Goal: Task Accomplishment & Management: Manage account settings

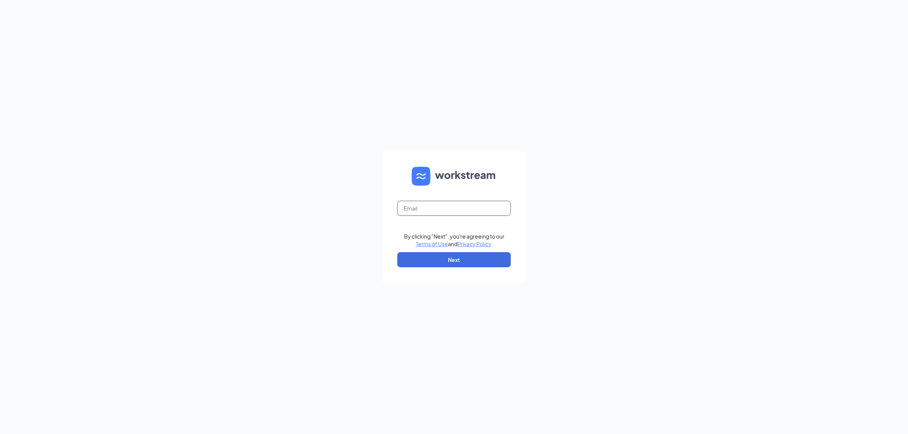
click at [462, 203] on input "text" at bounding box center [453, 208] width 113 height 15
type input "christina@rsolution.com"
click at [448, 253] on button "Next" at bounding box center [453, 259] width 113 height 15
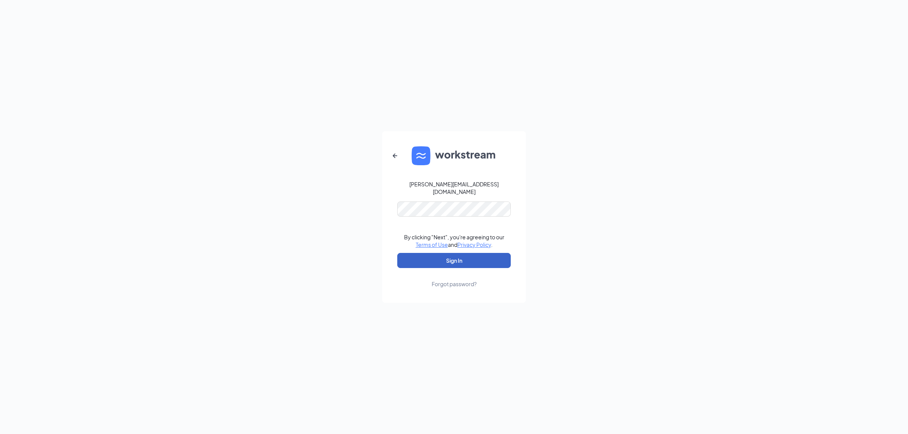
click at [452, 254] on button "Sign In" at bounding box center [453, 260] width 113 height 15
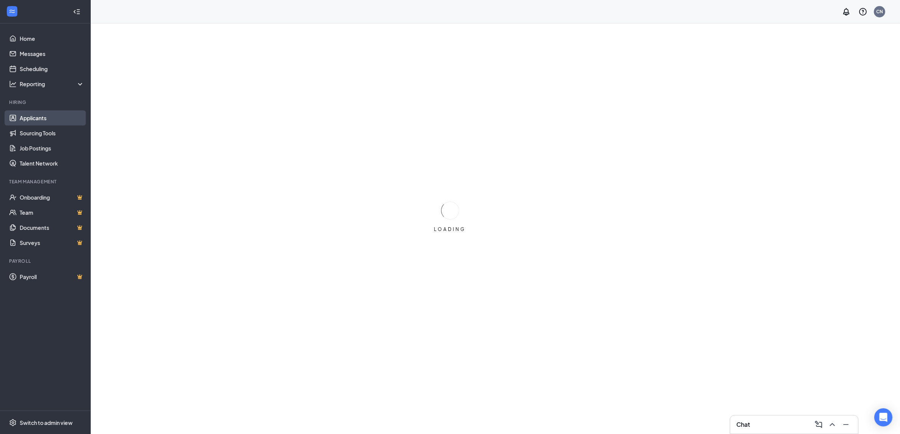
click at [38, 117] on link "Applicants" at bounding box center [52, 117] width 65 height 15
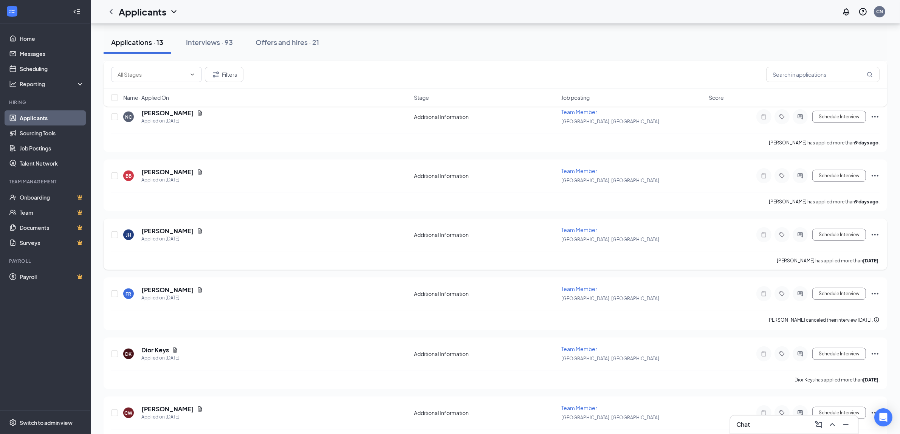
scroll to position [378, 0]
click at [229, 40] on div "Interviews · 93" at bounding box center [209, 41] width 47 height 9
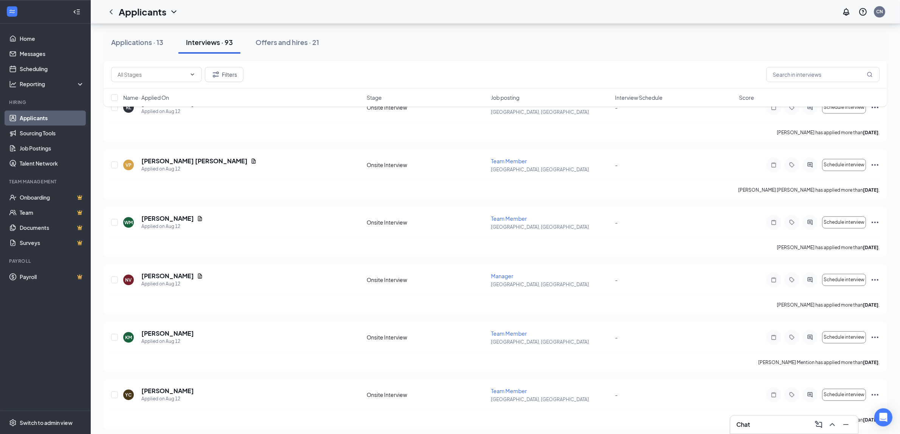
scroll to position [2363, 0]
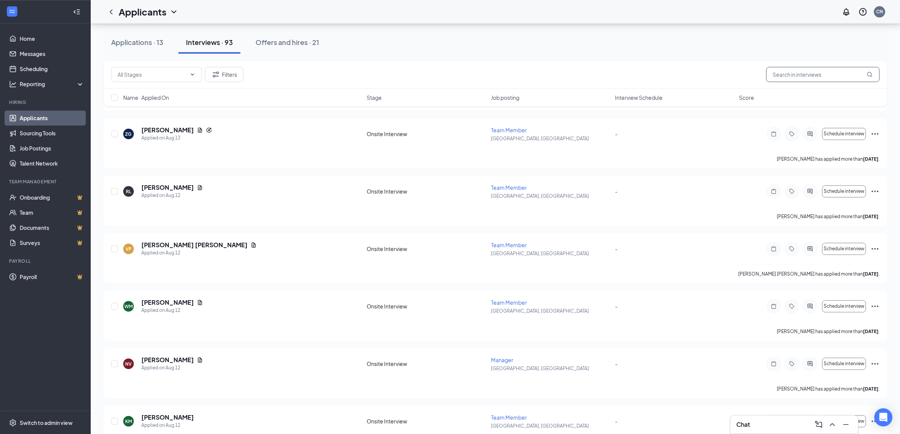
click at [802, 82] on input "text" at bounding box center [822, 74] width 113 height 15
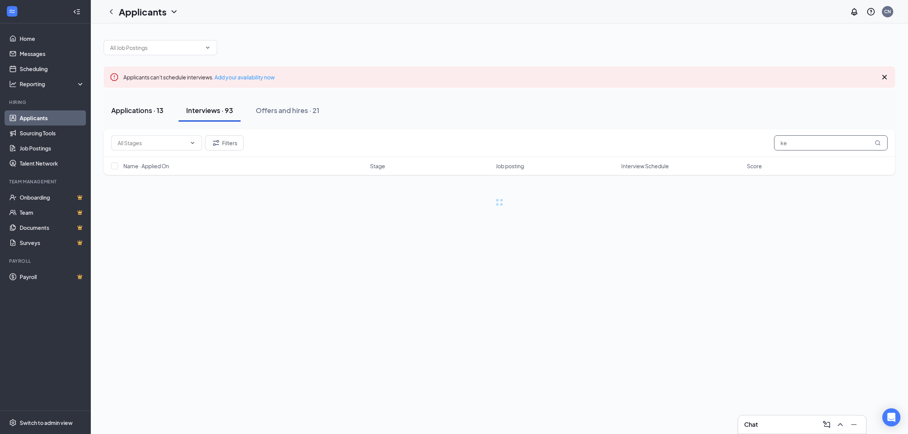
type input "ke"
click at [142, 104] on button "Applications · 13" at bounding box center [137, 110] width 67 height 23
click at [802, 146] on input "ke" at bounding box center [830, 142] width 113 height 15
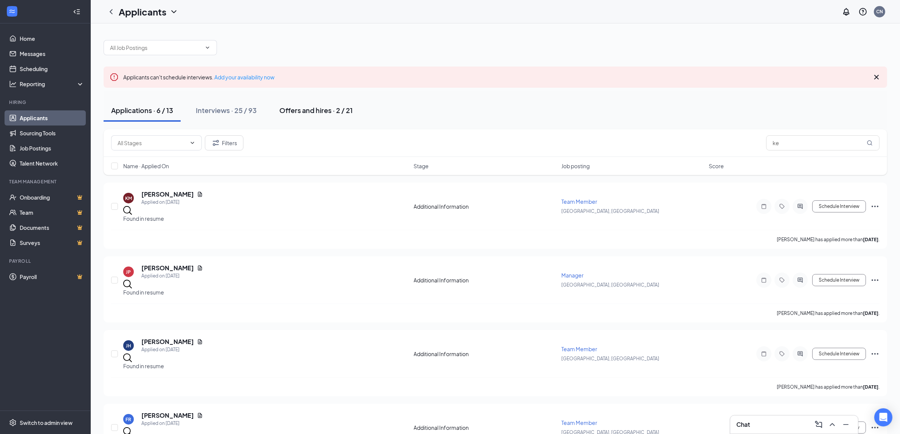
click at [297, 106] on div "Offers and hires · 2 / 21" at bounding box center [315, 109] width 73 height 9
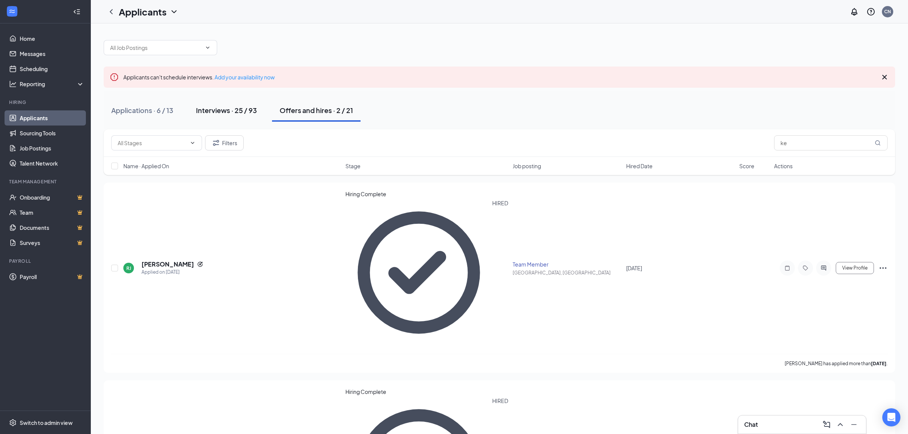
click at [235, 106] on div "Interviews · 25 / 93" at bounding box center [226, 109] width 61 height 9
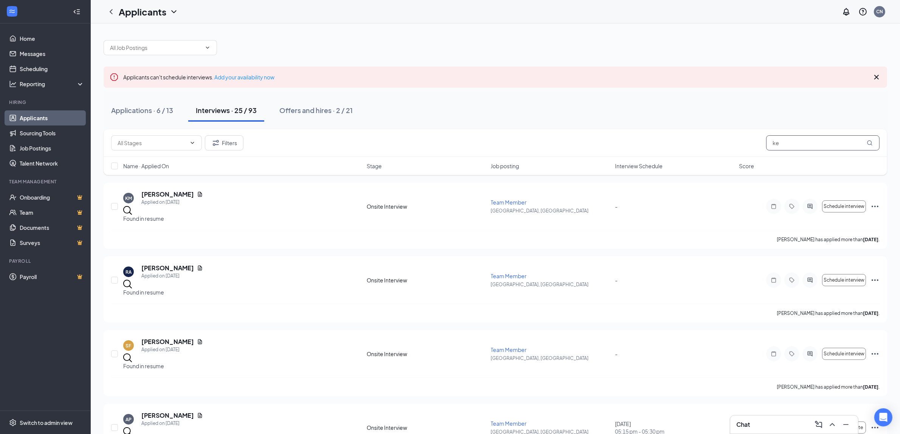
click at [787, 148] on input "ke" at bounding box center [822, 142] width 113 height 15
type input "ke"
click at [775, 432] on div "Chat" at bounding box center [795, 425] width 128 height 18
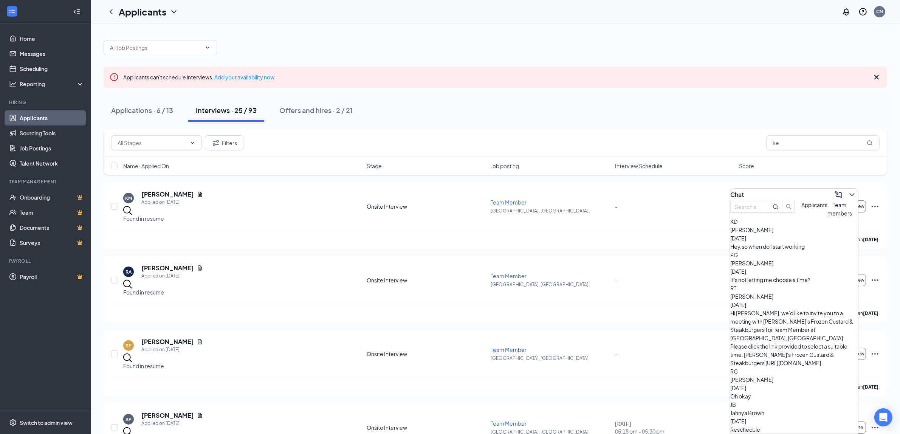
click at [774, 251] on div "Hey,so when do I start working" at bounding box center [795, 246] width 128 height 8
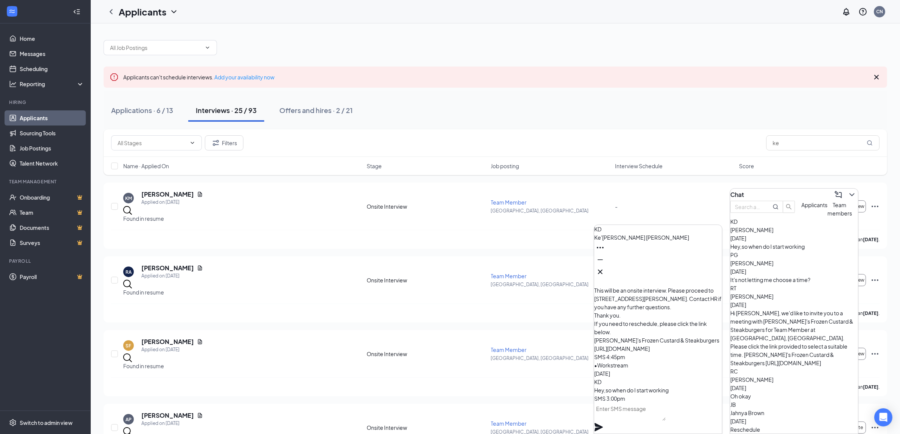
click at [636, 241] on span "[PERSON_NAME]" at bounding box center [641, 237] width 95 height 7
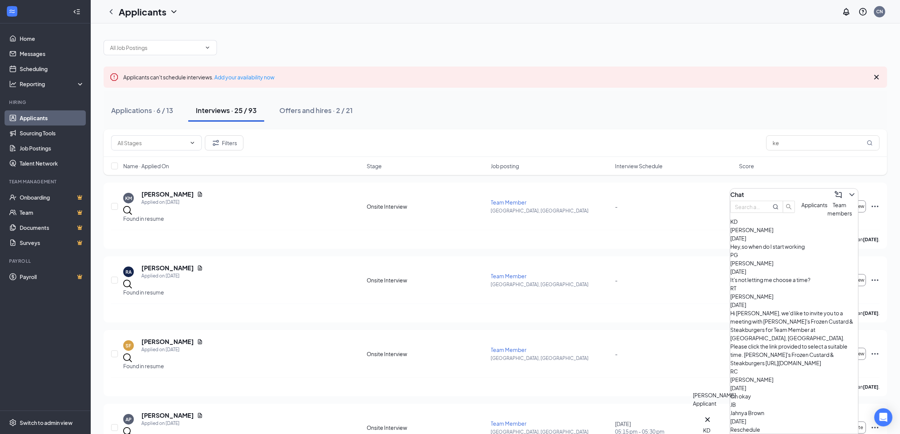
click at [711, 426] on div "KD" at bounding box center [707, 430] width 9 height 8
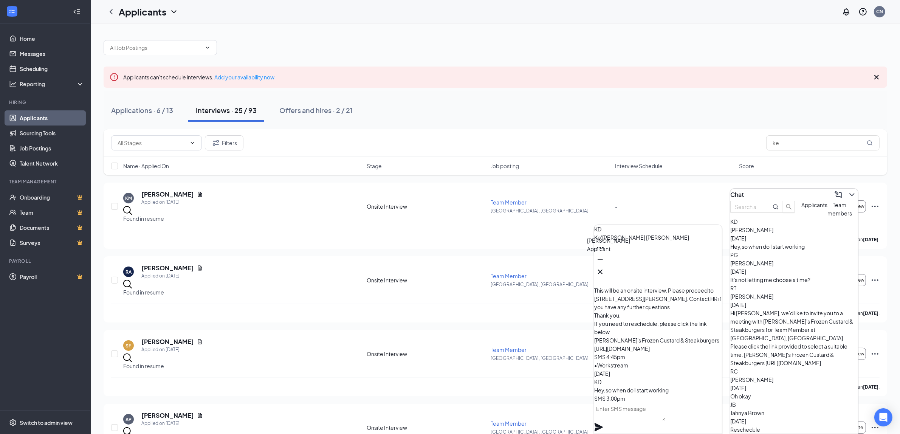
click at [604, 244] on div "KD" at bounding box center [601, 240] width 9 height 8
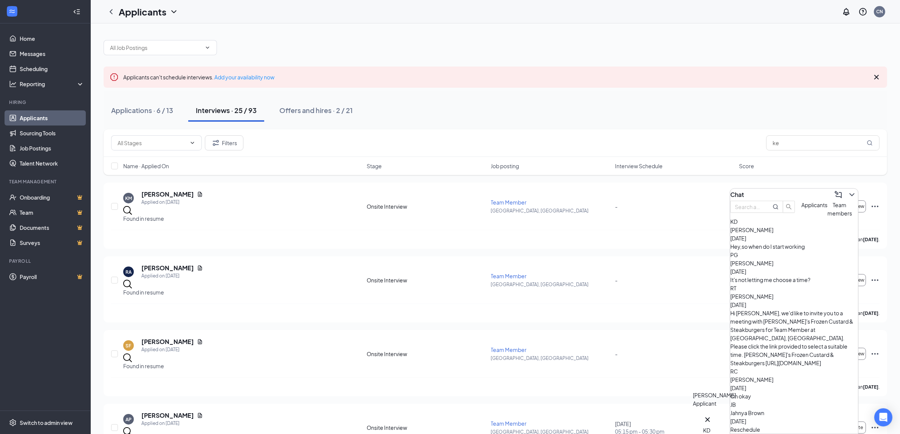
click at [708, 426] on div "KD" at bounding box center [707, 430] width 9 height 8
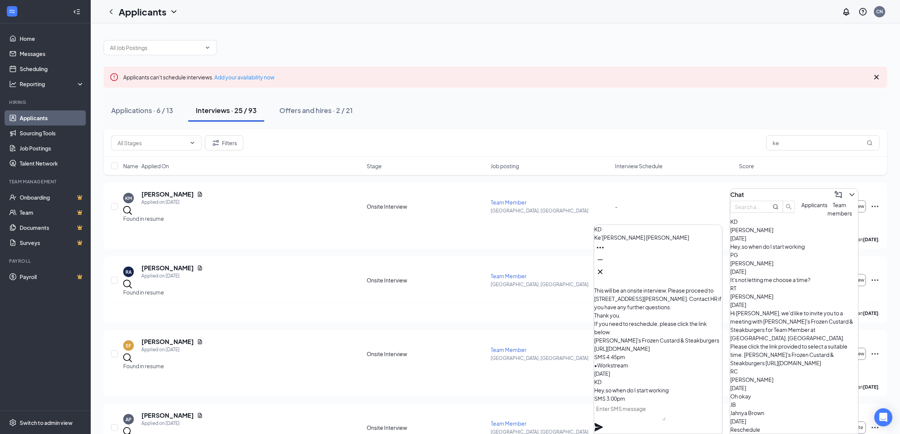
click at [605, 382] on div "KD" at bounding box center [658, 382] width 128 height 8
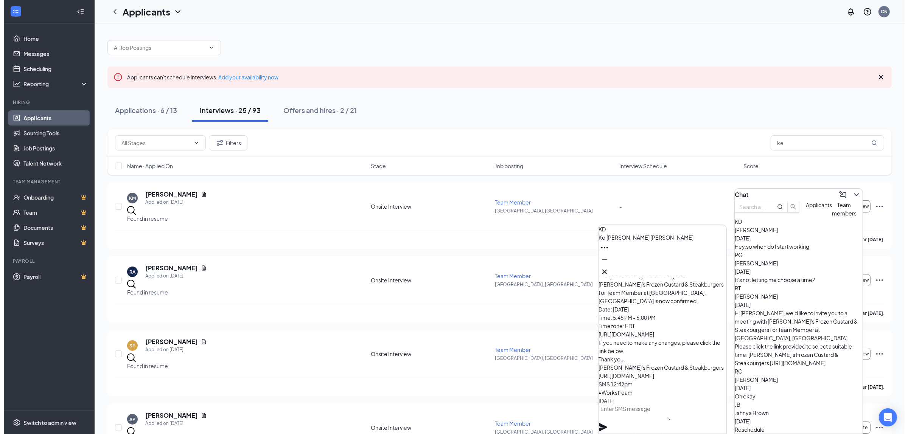
scroll to position [-284, 0]
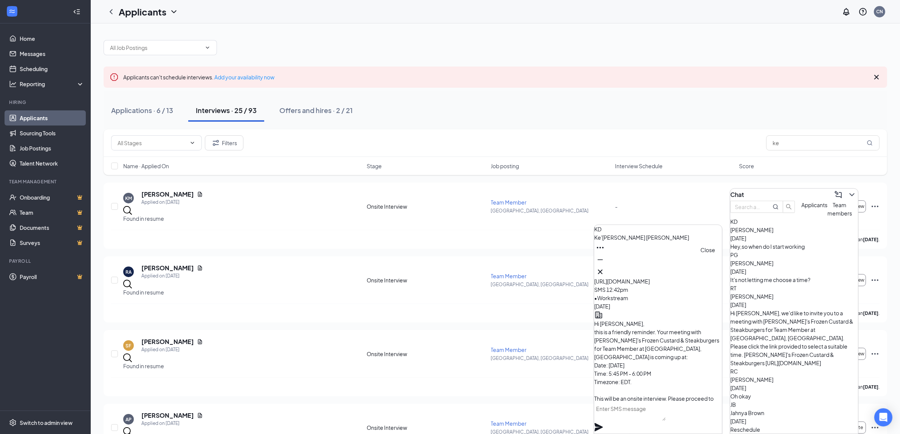
click at [605, 267] on icon "Cross" at bounding box center [600, 271] width 9 height 9
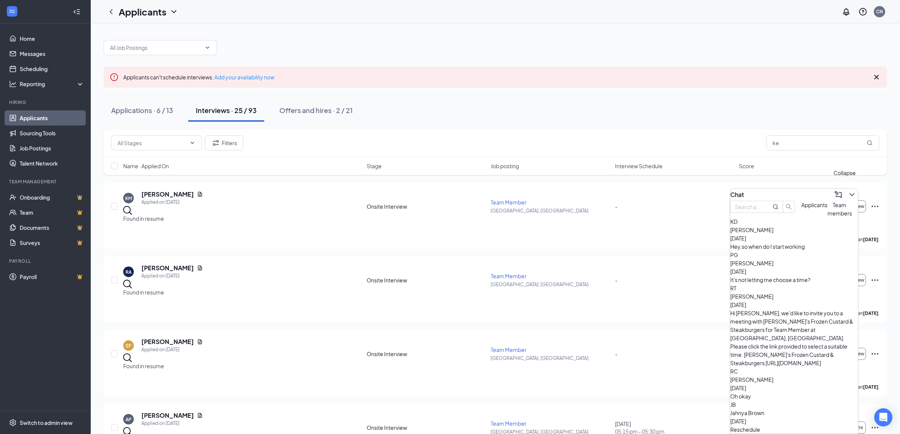
click at [850, 193] on icon "ChevronDown" at bounding box center [852, 194] width 5 height 3
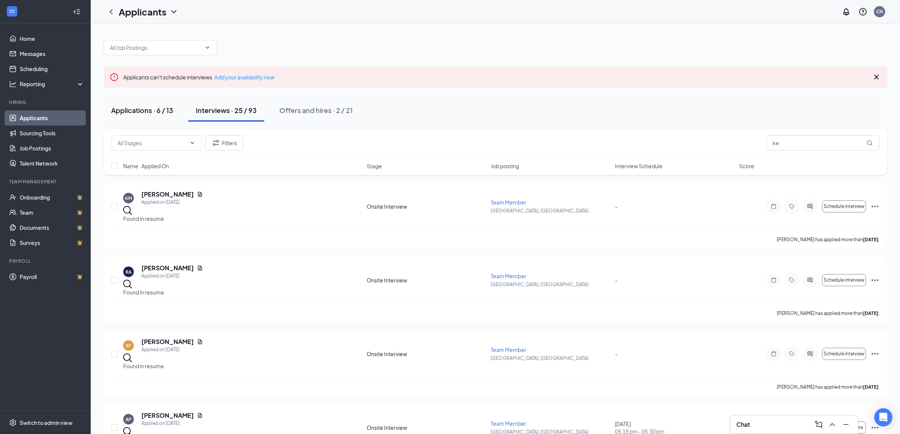
click at [168, 113] on div "Applications · 6 / 13" at bounding box center [142, 109] width 62 height 9
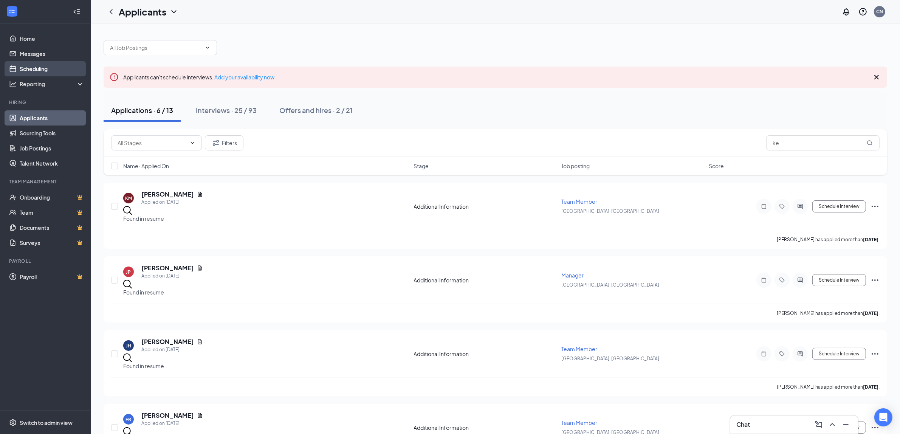
click at [51, 68] on link "Scheduling" at bounding box center [52, 68] width 65 height 15
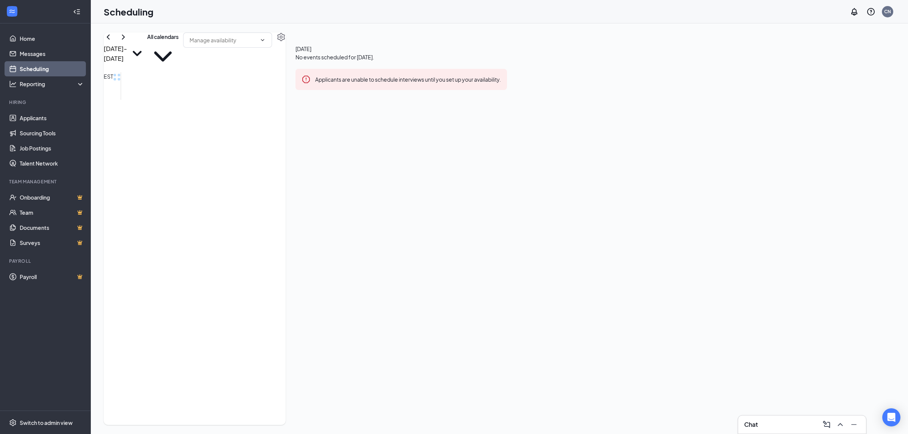
scroll to position [371, 0]
click at [113, 42] on icon "ChevronLeft" at bounding box center [108, 37] width 9 height 9
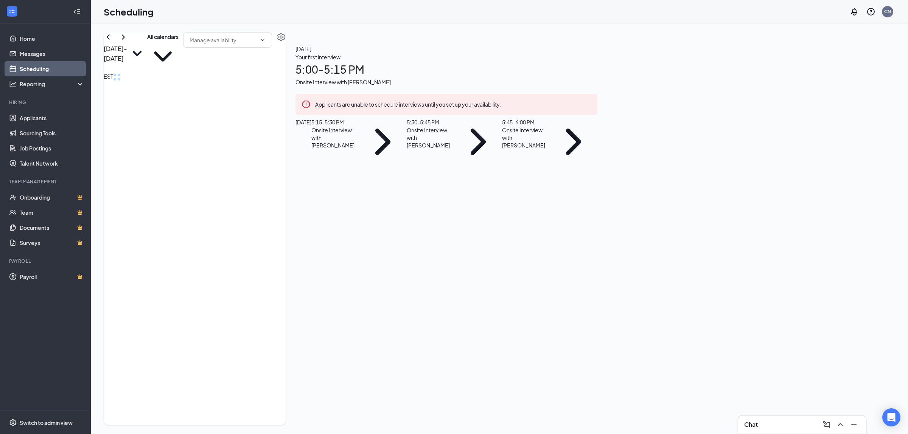
scroll to position [749, 0]
click at [549, 149] on div "Onsite Interview with [PERSON_NAME]" at bounding box center [526, 137] width 48 height 23
click at [414, 186] on h3 "[PERSON_NAME]" at bounding box center [374, 191] width 79 height 10
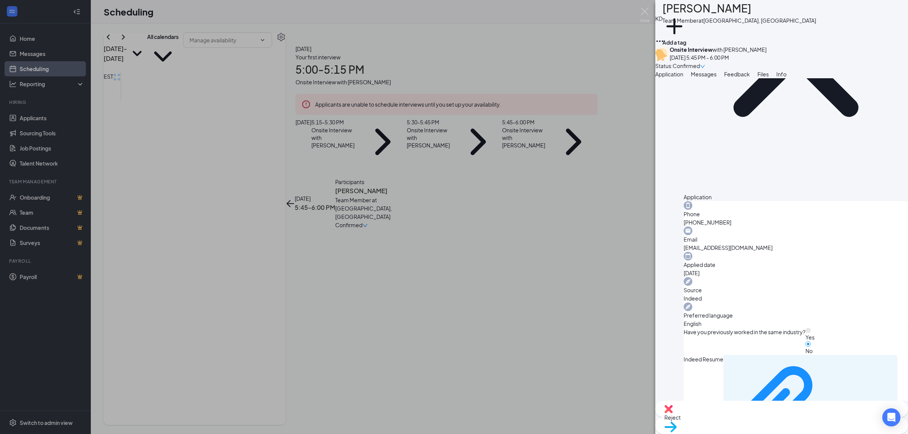
scroll to position [91, 0]
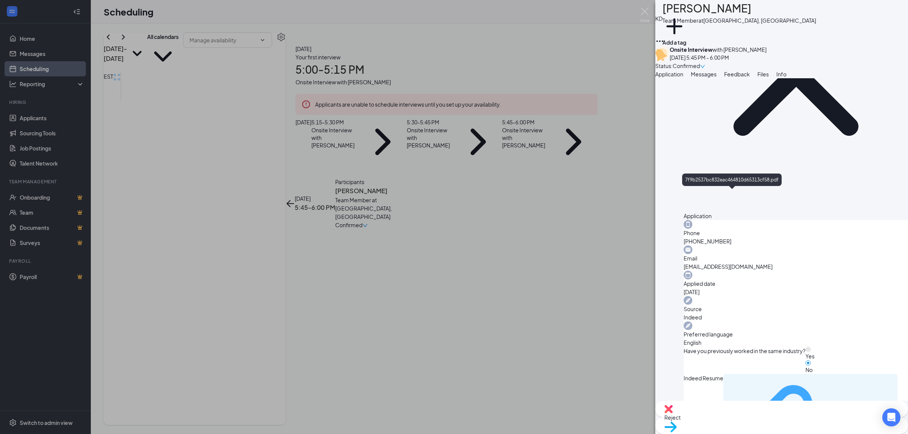
click at [828, 425] on div "7f9b2537bc832eac464810d65313cf58.pdf" at bounding box center [860, 428] width 65 height 6
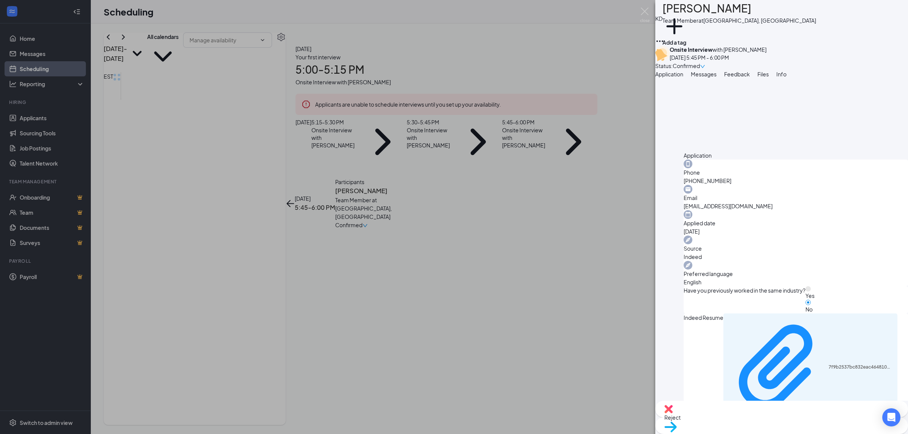
scroll to position [0, 0]
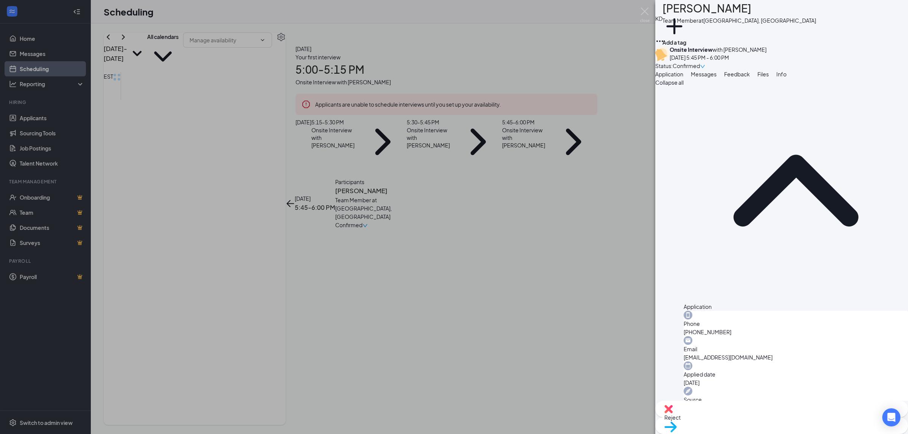
click at [716, 78] on span "Messages" at bounding box center [703, 74] width 26 height 7
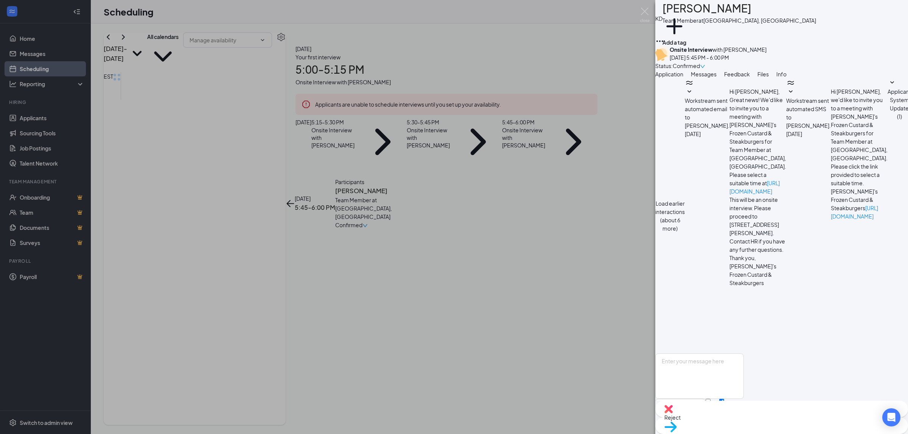
scroll to position [152, 0]
click at [681, 78] on button "Application" at bounding box center [669, 74] width 28 height 8
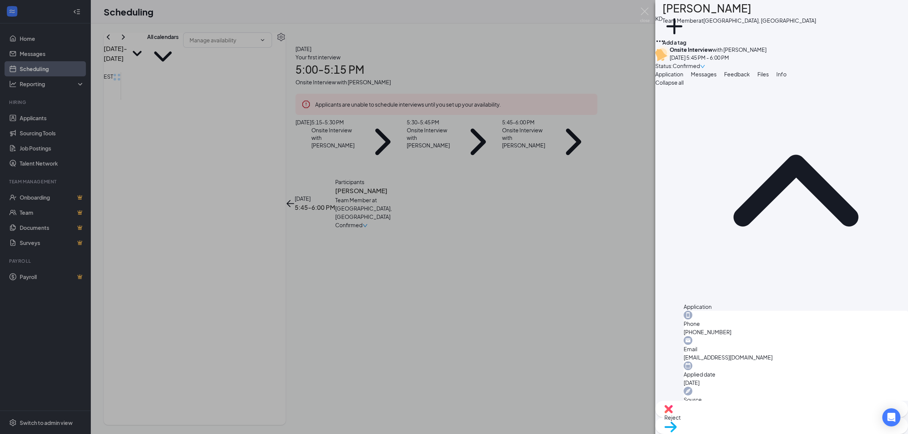
click at [574, 190] on div "KD [PERSON_NAME] Team Member at [GEOGRAPHIC_DATA], [GEOGRAPHIC_DATA] Add a tag …" at bounding box center [454, 217] width 908 height 434
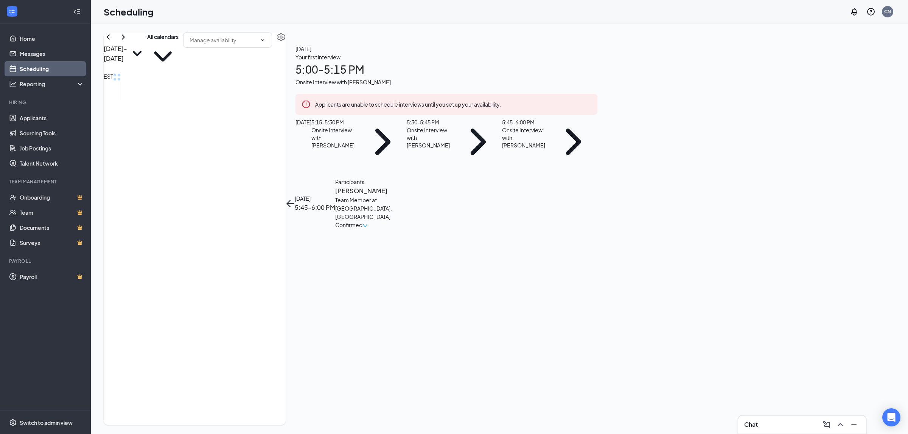
scroll to position [834, 0]
click at [414, 186] on h3 "[PERSON_NAME]" at bounding box center [374, 191] width 79 height 10
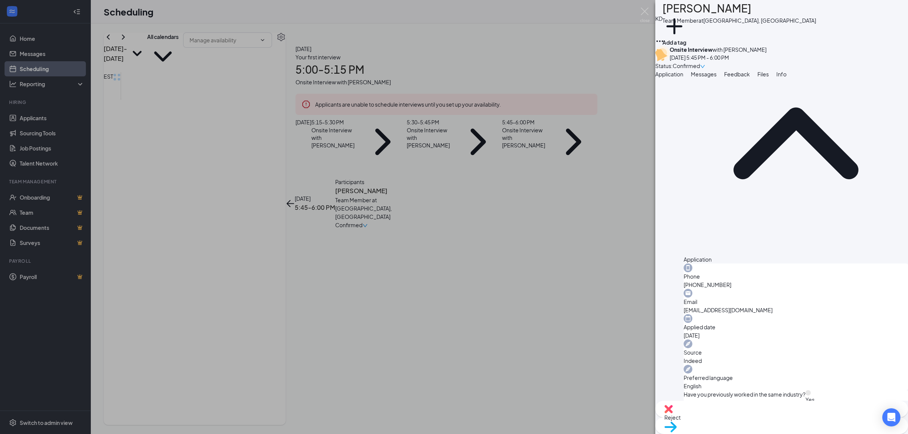
scroll to position [233, 0]
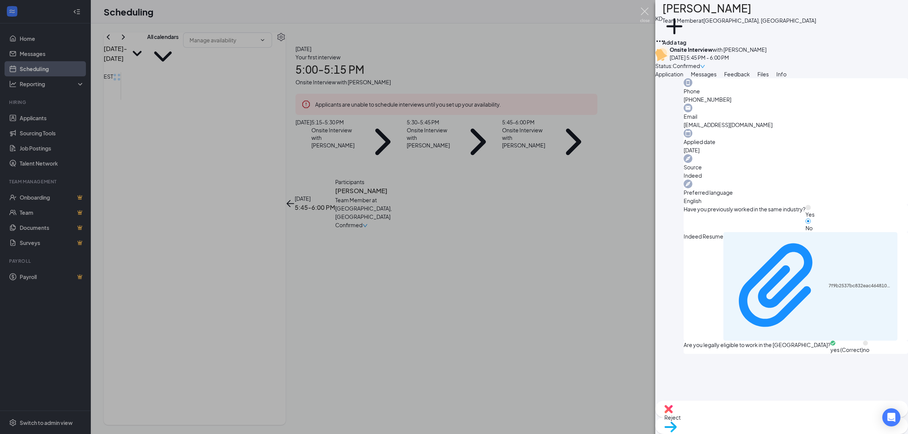
click at [640, 12] on img at bounding box center [644, 15] width 9 height 15
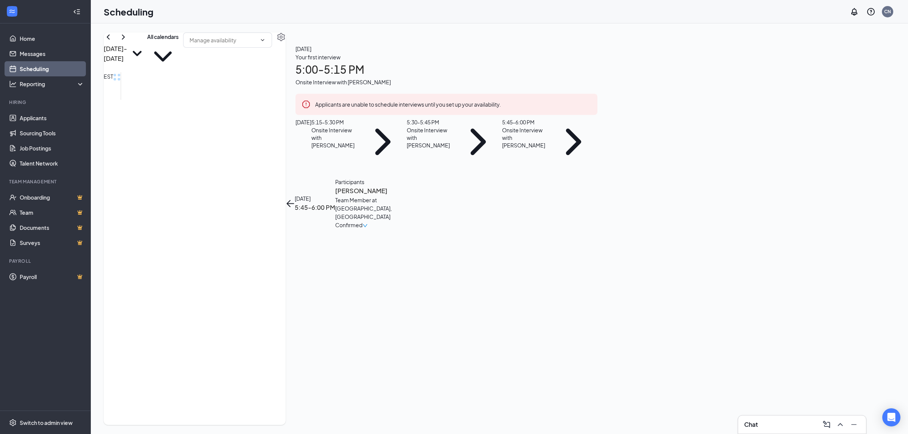
scroll to position [47, 0]
click at [414, 186] on h3 "[PERSON_NAME]" at bounding box center [374, 191] width 79 height 10
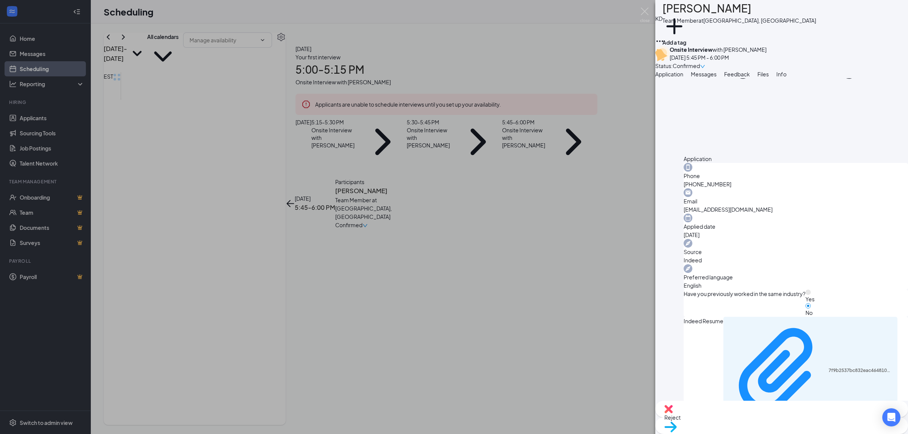
scroll to position [233, 0]
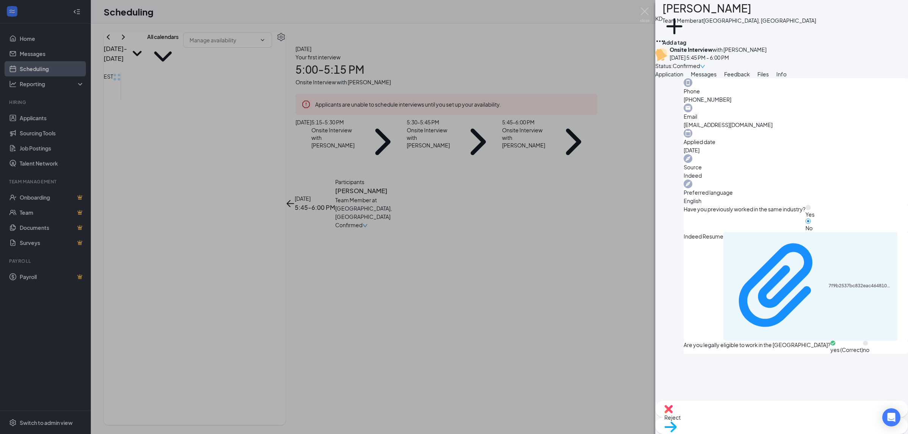
click at [558, 277] on div "KD [PERSON_NAME] Team Member at [GEOGRAPHIC_DATA], [GEOGRAPHIC_DATA] Add a tag …" at bounding box center [454, 217] width 908 height 434
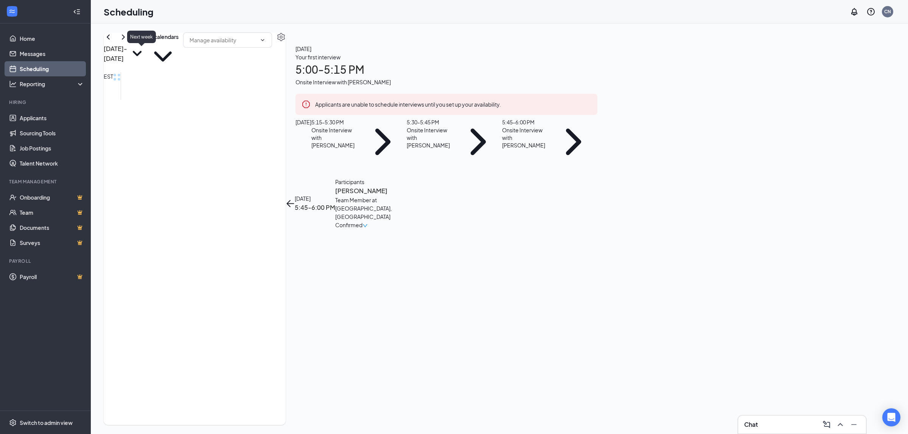
click at [128, 42] on icon "ChevronRight" at bounding box center [123, 37] width 9 height 9
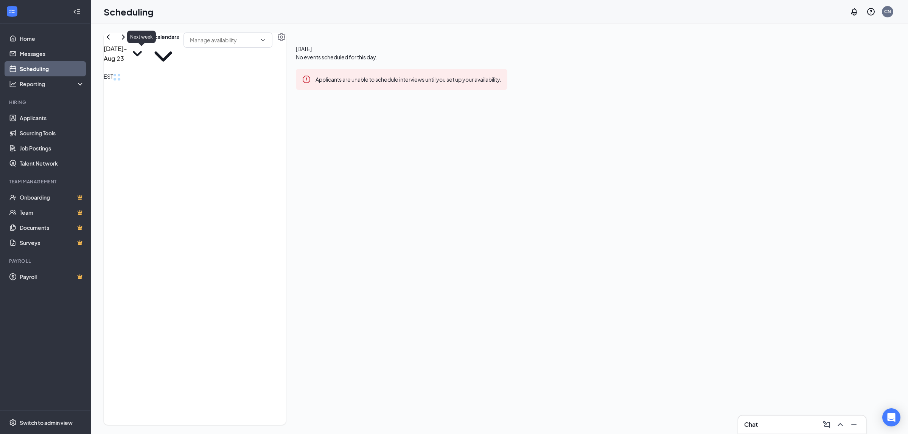
scroll to position [371, 0]
click at [128, 42] on icon "ChevronRight" at bounding box center [123, 37] width 9 height 9
